Goal: Task Accomplishment & Management: Manage account settings

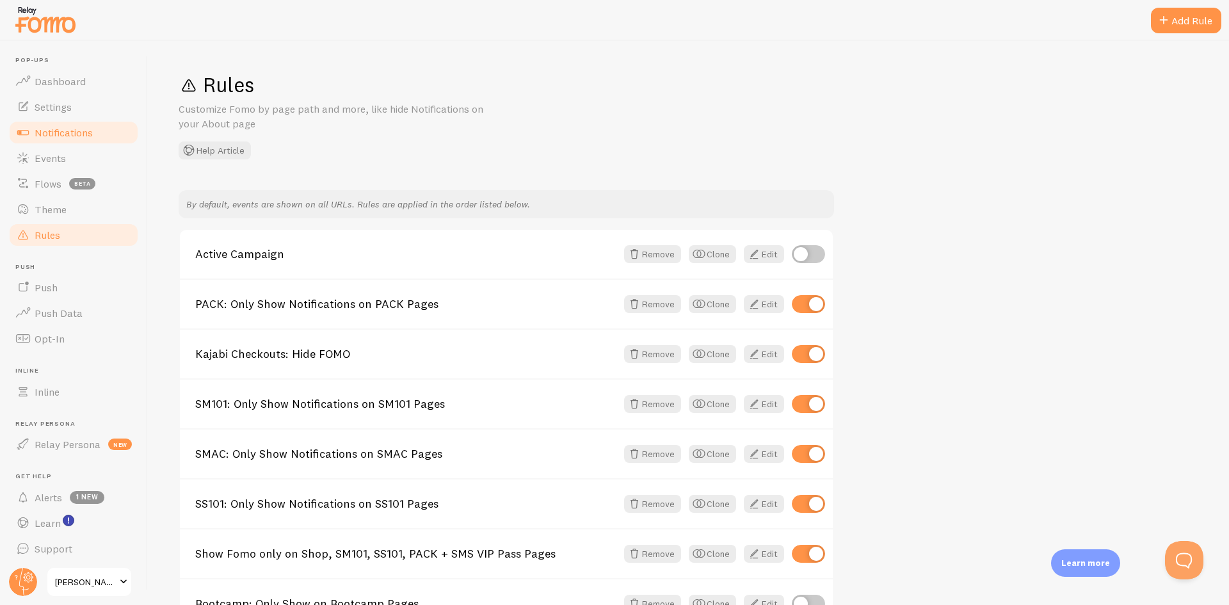
click at [60, 127] on span "Notifications" at bounding box center [64, 132] width 58 height 13
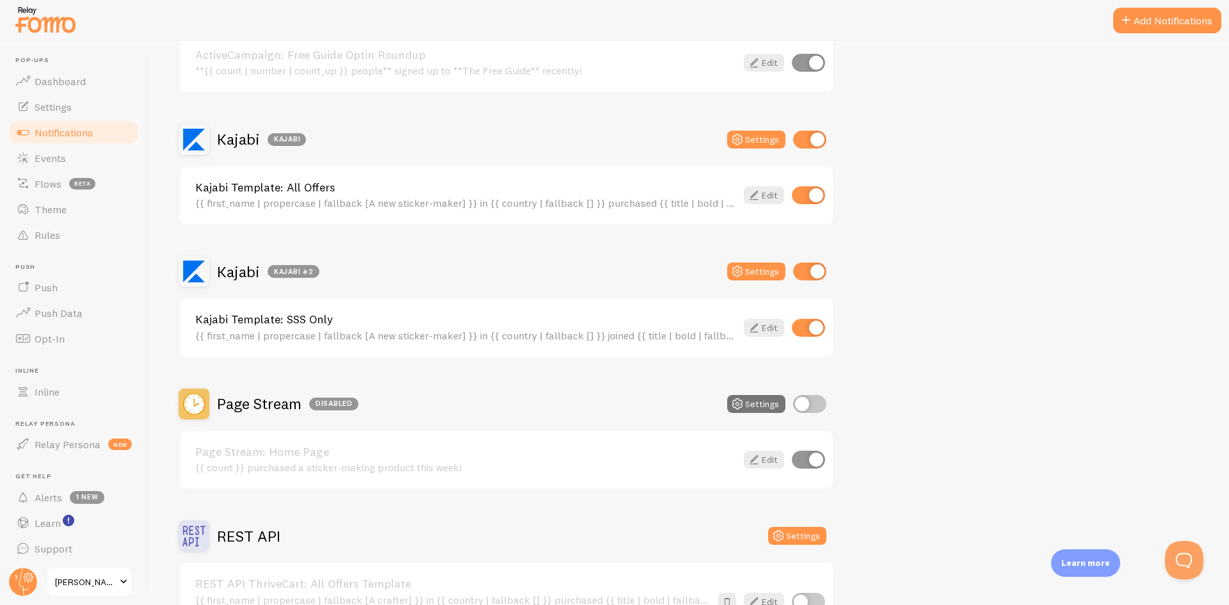
scroll to position [883, 0]
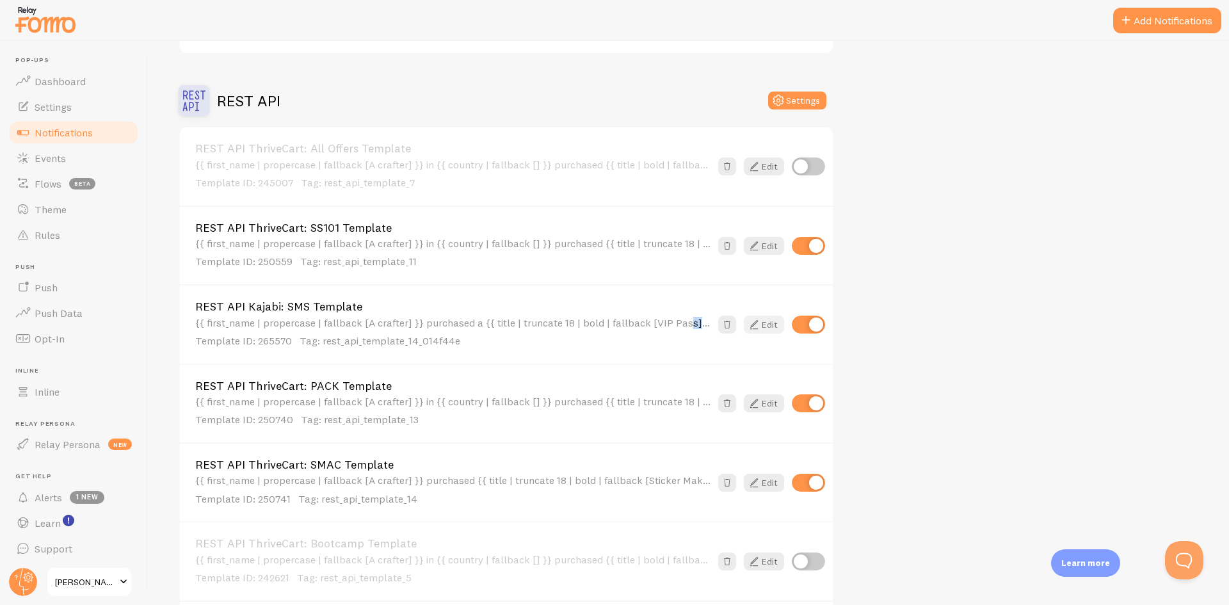
click at [768, 328] on link "Edit" at bounding box center [763, 324] width 40 height 18
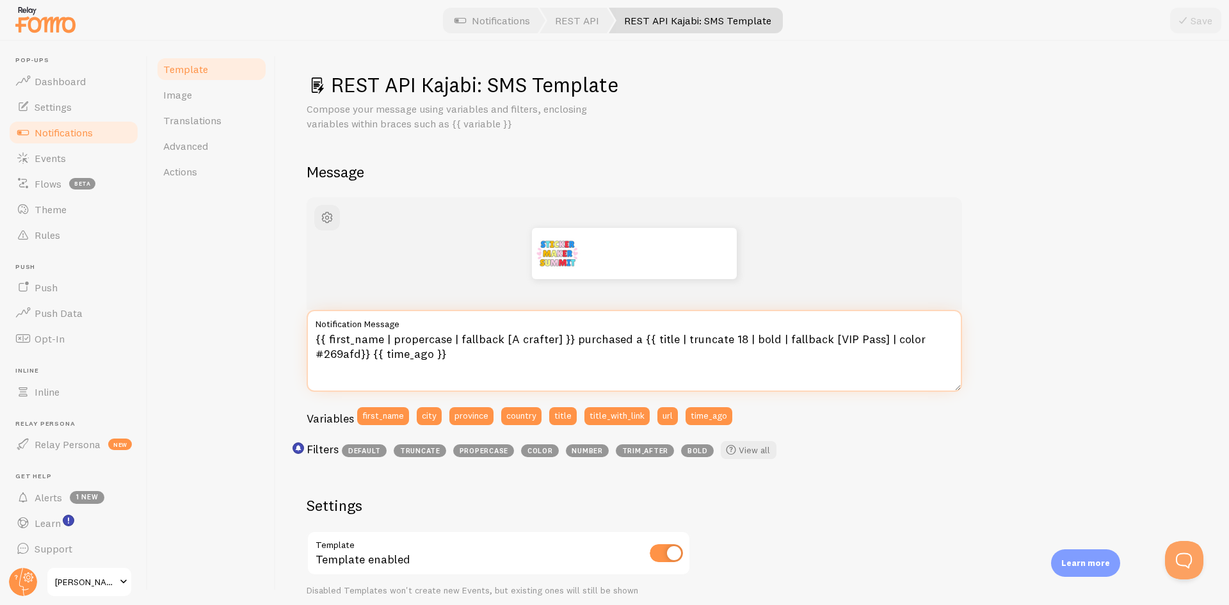
click at [630, 344] on textarea "{{ first_name | propercase | fallback [A crafter] }} purchased a {{ title | tru…" at bounding box center [633, 351] width 655 height 82
click at [621, 341] on textarea "{{ first_name | propercase | fallback [A crafter] }} purchased a {{ title | tru…" at bounding box center [633, 351] width 655 height 82
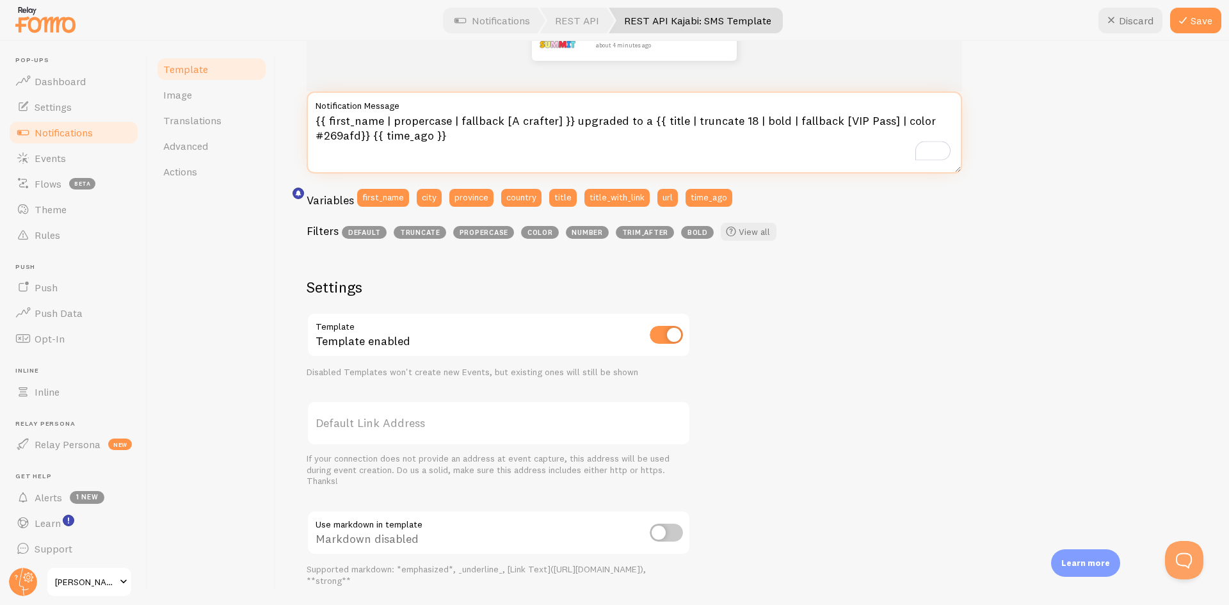
scroll to position [256, 0]
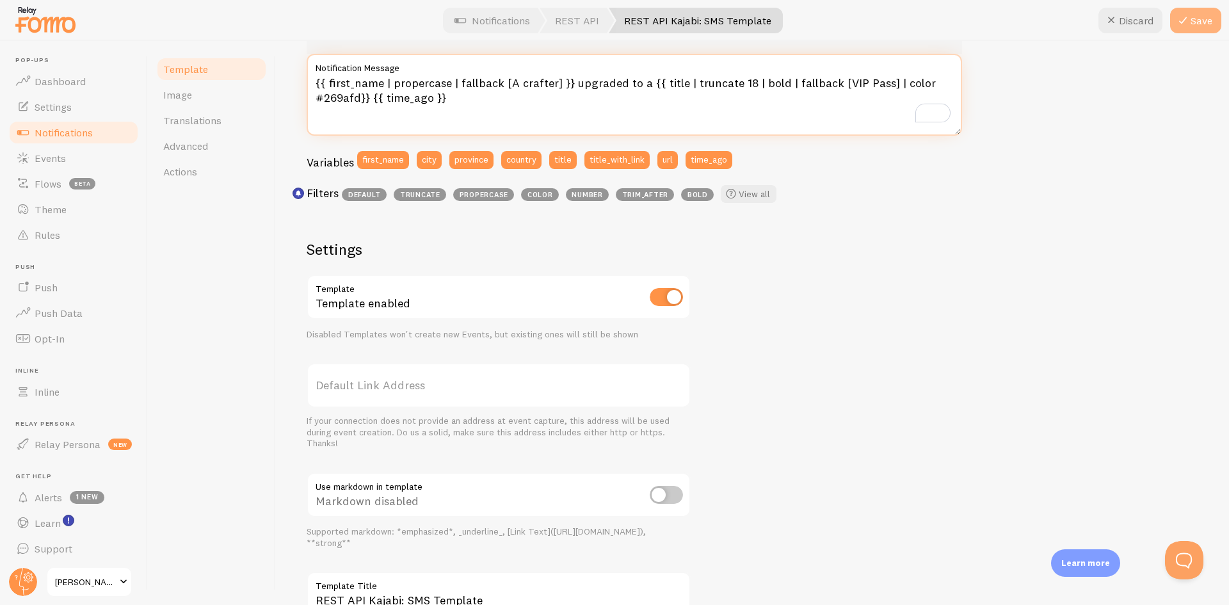
type textarea "{{ first_name | propercase | fallback [A crafter] }} upgraded to a {{ title | t…"
click at [1195, 24] on button "Save" at bounding box center [1195, 21] width 51 height 26
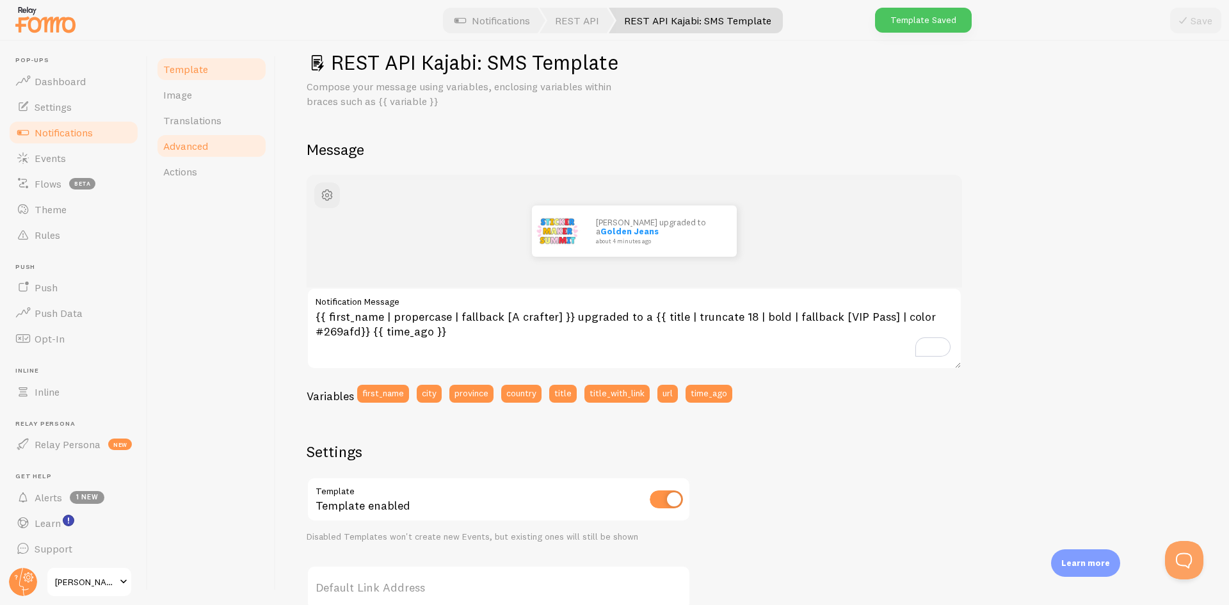
scroll to position [0, 0]
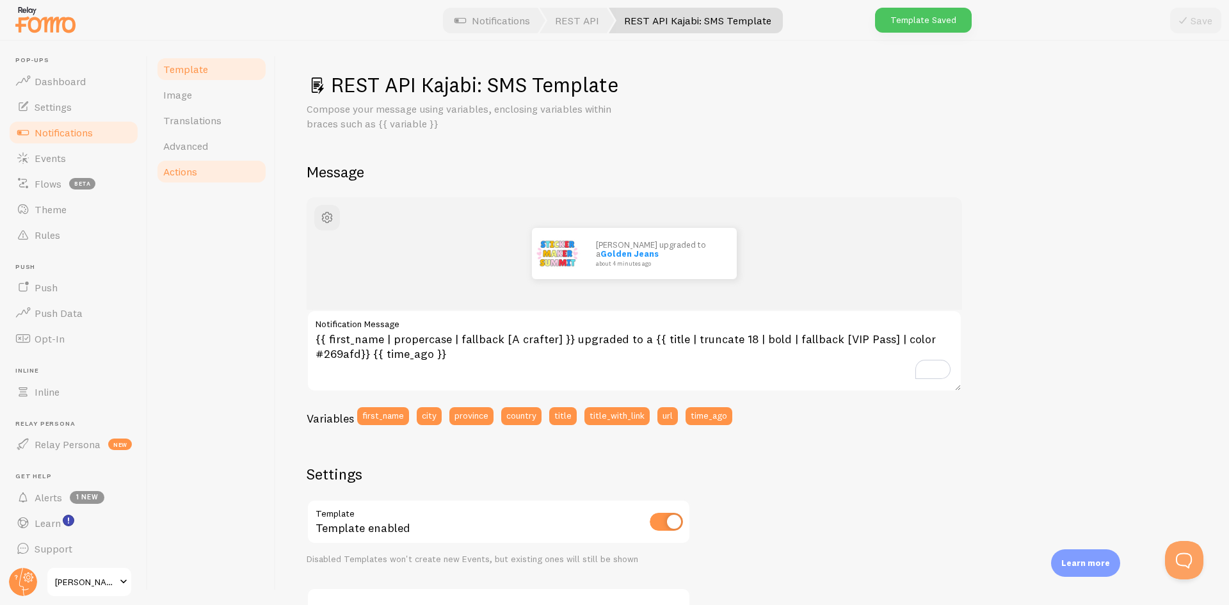
click at [182, 162] on link "Actions" at bounding box center [211, 172] width 112 height 26
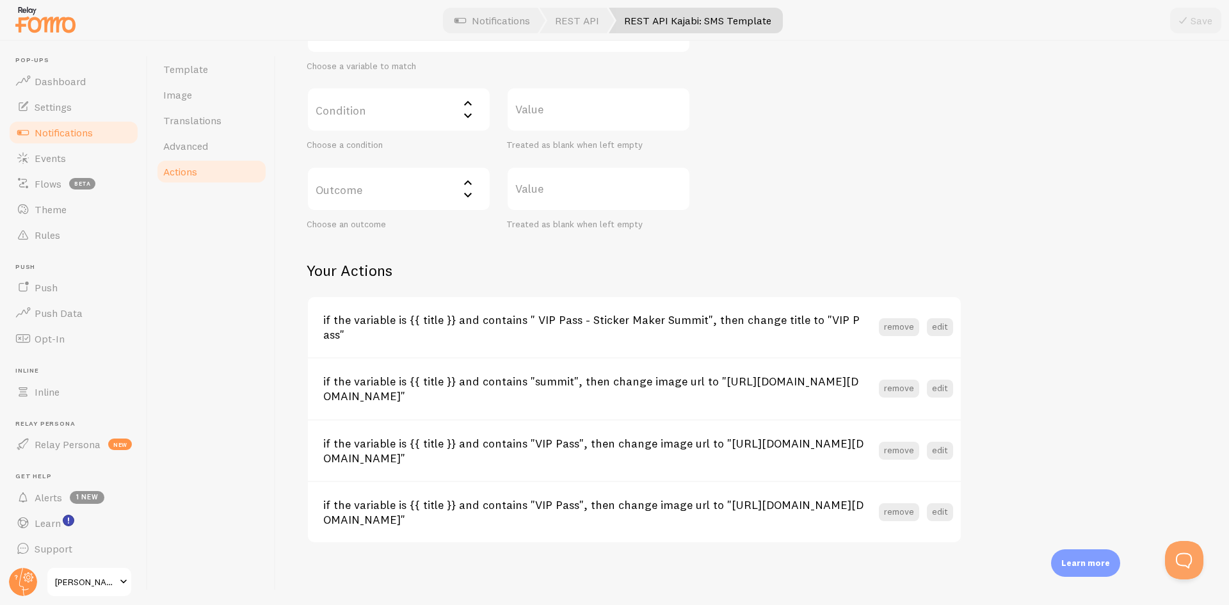
scroll to position [369, 0]
click at [54, 159] on span "Events" at bounding box center [50, 158] width 31 height 13
